Goal: Participate in discussion: Engage in conversation with other users on a specific topic

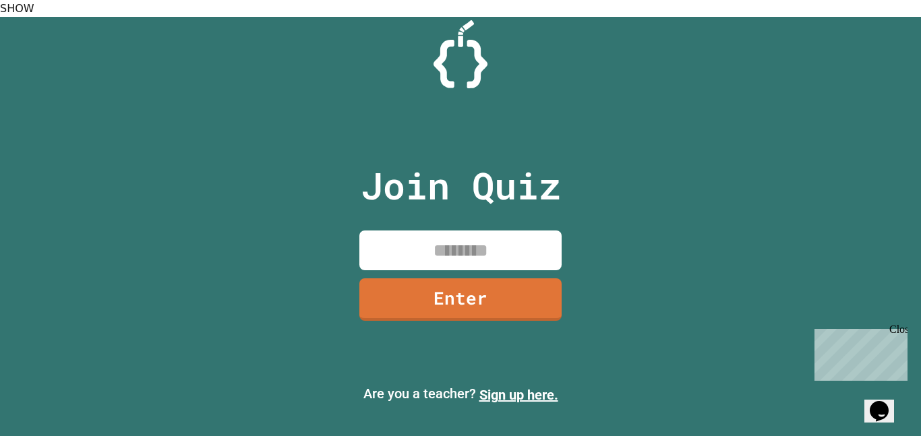
click at [385, 230] on input at bounding box center [460, 250] width 202 height 40
type input "********"
click at [435, 276] on link "Enter" at bounding box center [461, 298] width 206 height 44
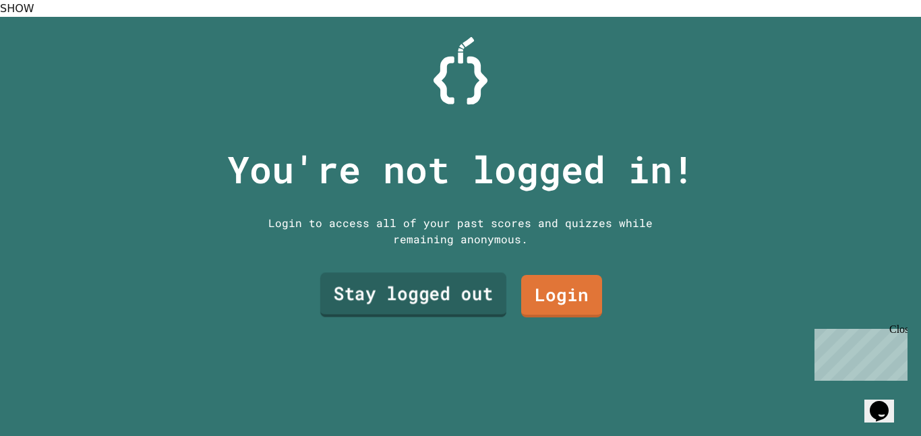
click at [445, 278] on link "Stay logged out" at bounding box center [413, 294] width 186 height 44
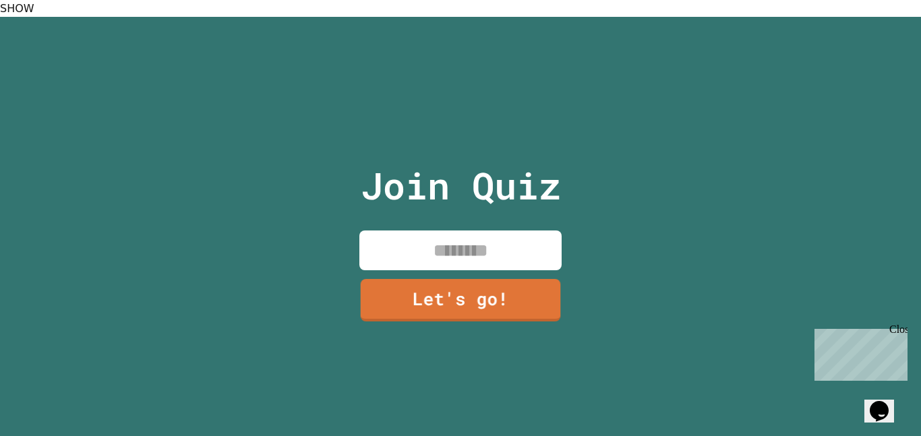
click at [424, 233] on input at bounding box center [460, 250] width 202 height 40
type input "******"
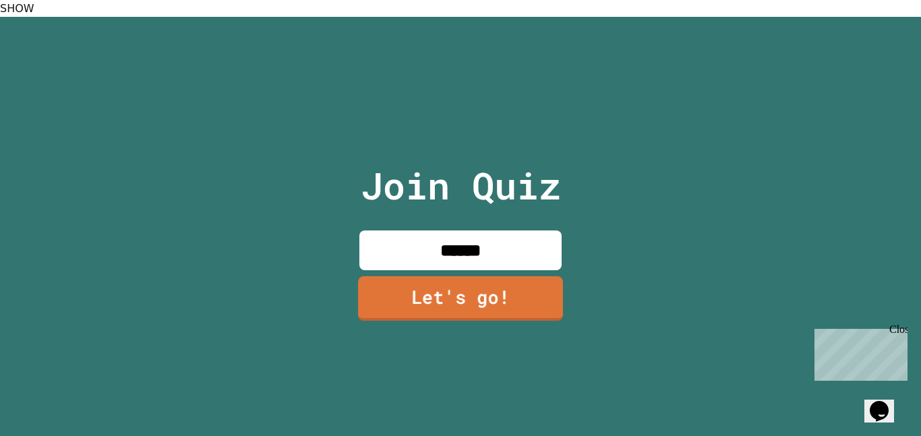
click at [450, 277] on link "Let's go!" at bounding box center [460, 298] width 205 height 44
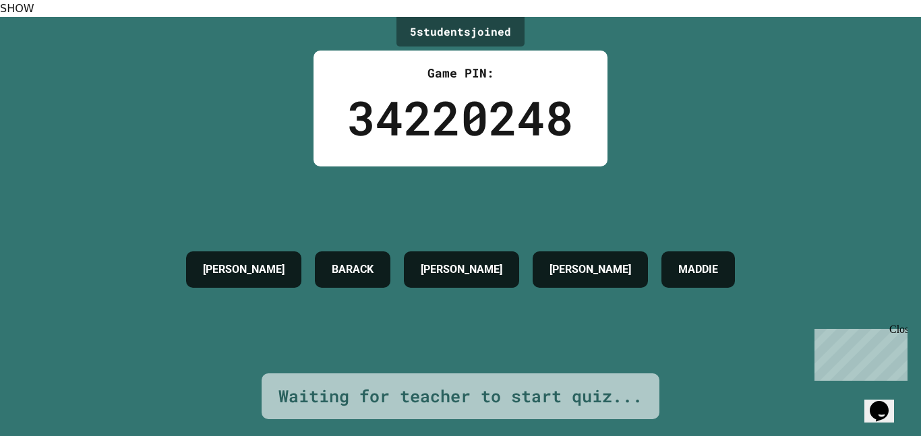
click at [436, 261] on h4 "[PERSON_NAME]" at bounding box center [462, 269] width 82 height 16
drag, startPoint x: 423, startPoint y: 253, endPoint x: 503, endPoint y: 261, distance: 80.6
click at [502, 261] on h4 "[PERSON_NAME]" at bounding box center [462, 269] width 82 height 16
click at [430, 307] on div "[PERSON_NAME] [PERSON_NAME]" at bounding box center [460, 270] width 562 height 208
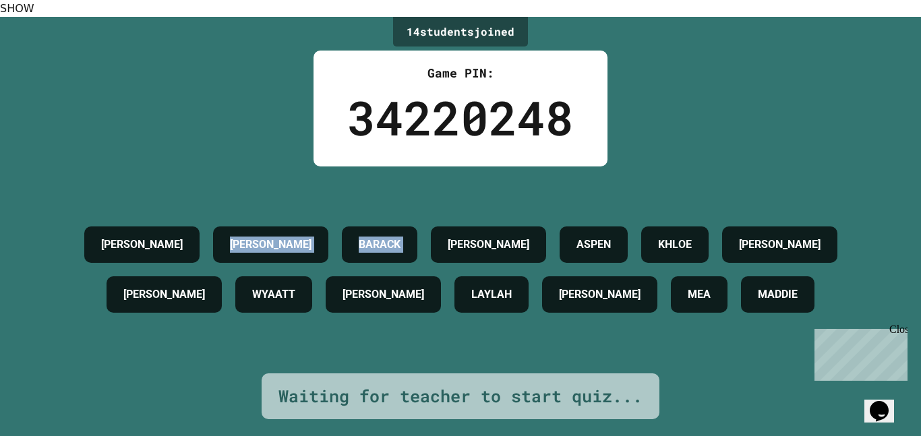
drag, startPoint x: 177, startPoint y: 224, endPoint x: 435, endPoint y: 224, distance: 258.1
click at [435, 224] on div "[PERSON_NAME] [PERSON_NAME] ASPEN [PERSON_NAME] [PERSON_NAME]" at bounding box center [460, 270] width 853 height 100
click at [397, 175] on div "[PERSON_NAME] [PERSON_NAME] ASPEN [PERSON_NAME] [PERSON_NAME]" at bounding box center [460, 270] width 853 height 208
click at [374, 286] on h4 "[PERSON_NAME]" at bounding box center [383, 294] width 82 height 16
click at [377, 139] on div "Game PIN: 34220248" at bounding box center [460, 109] width 294 height 116
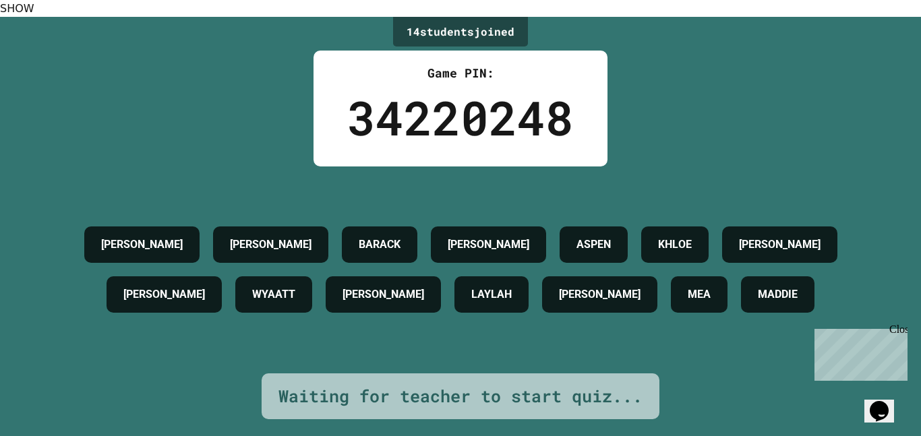
click at [377, 139] on div "Game PIN: 34220248" at bounding box center [460, 109] width 294 height 116
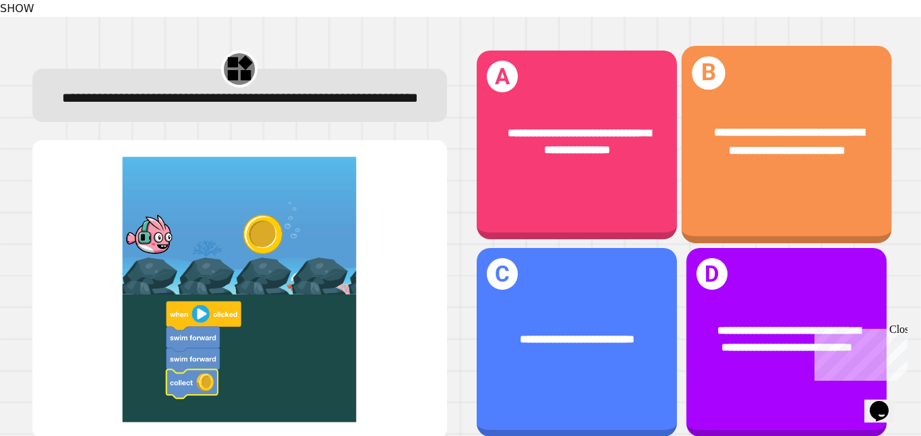
click at [777, 104] on div "**********" at bounding box center [786, 141] width 210 height 82
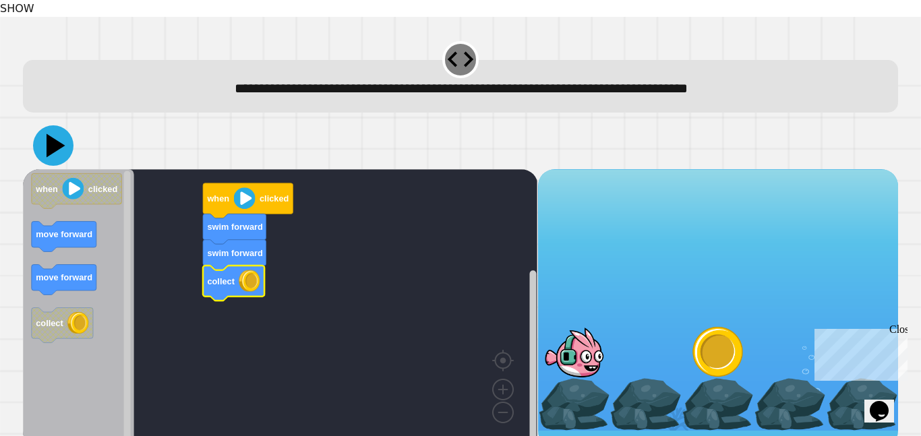
click at [42, 135] on icon at bounding box center [53, 145] width 40 height 40
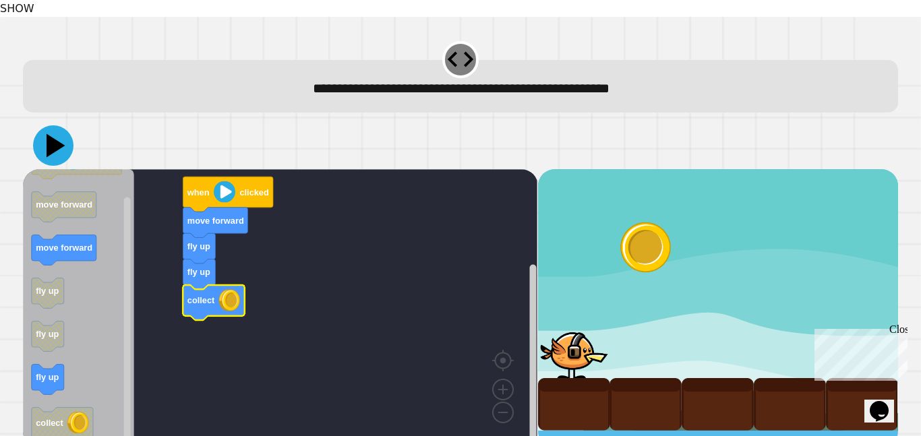
click at [61, 140] on icon at bounding box center [53, 145] width 40 height 40
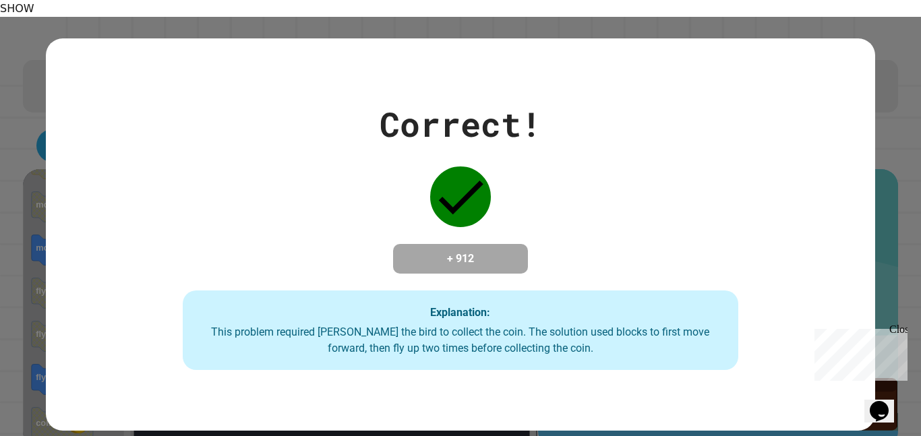
drag, startPoint x: 61, startPoint y: 140, endPoint x: 239, endPoint y: 187, distance: 183.3
click at [239, 187] on div "Correct! + 912 Explanation: This problem required [PERSON_NAME] the bird to col…" at bounding box center [460, 234] width 828 height 271
click at [231, 172] on div "Correct! + 912 Explanation: This problem required [PERSON_NAME] the bird to col…" at bounding box center [459, 234] width 793 height 271
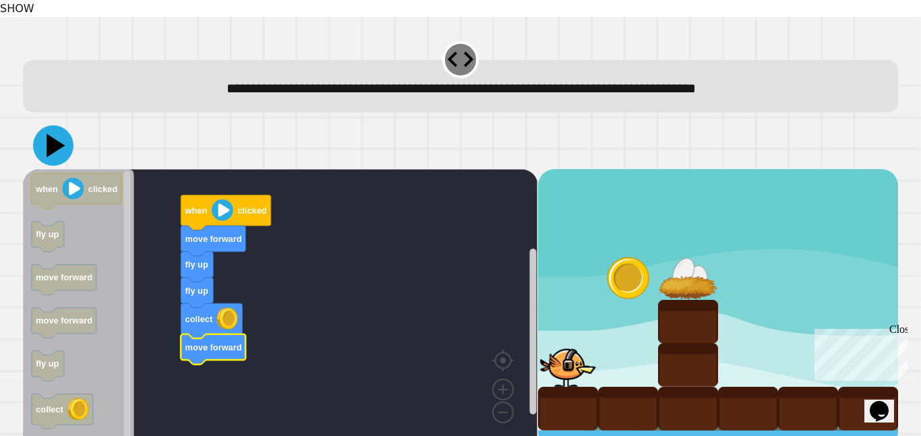
click at [64, 141] on icon at bounding box center [53, 145] width 40 height 40
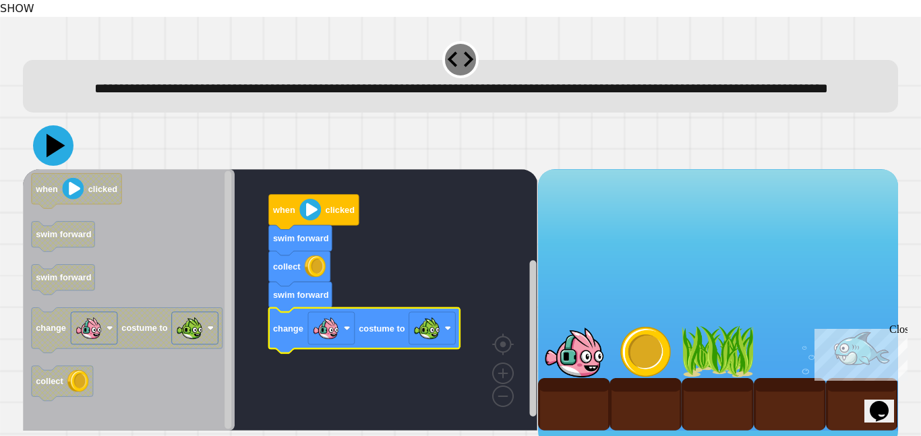
click at [61, 150] on icon at bounding box center [53, 145] width 40 height 40
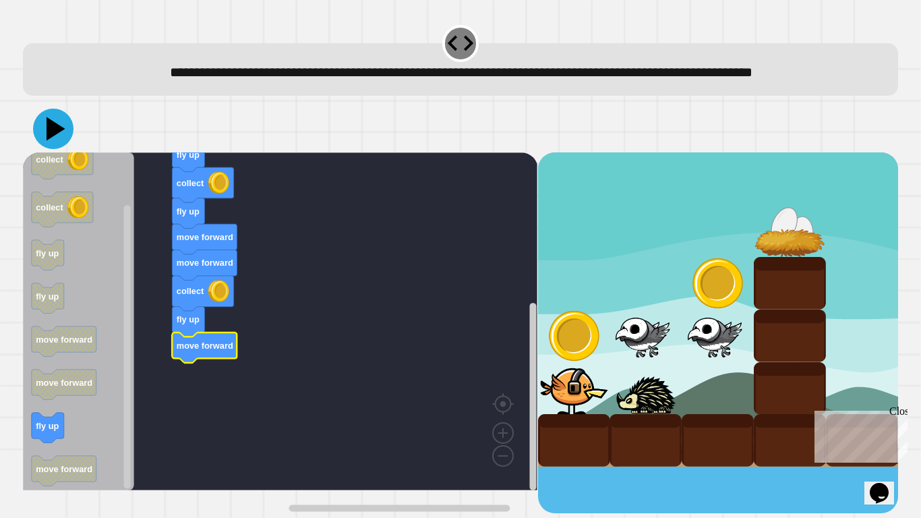
click at [46, 139] on icon at bounding box center [53, 129] width 40 height 40
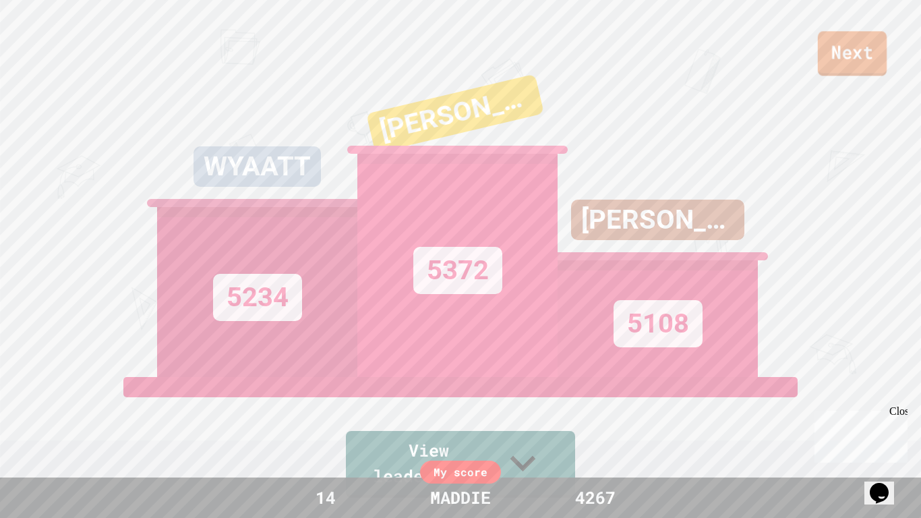
click at [849, 59] on link "Next" at bounding box center [852, 53] width 69 height 44
